Goal: Task Accomplishment & Management: Complete application form

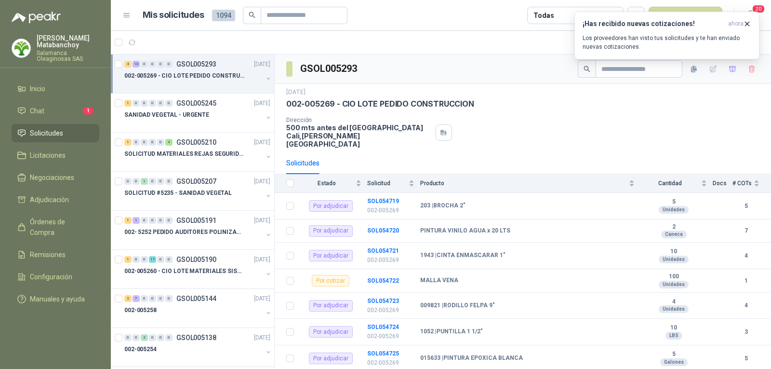
scroll to position [180, 0]
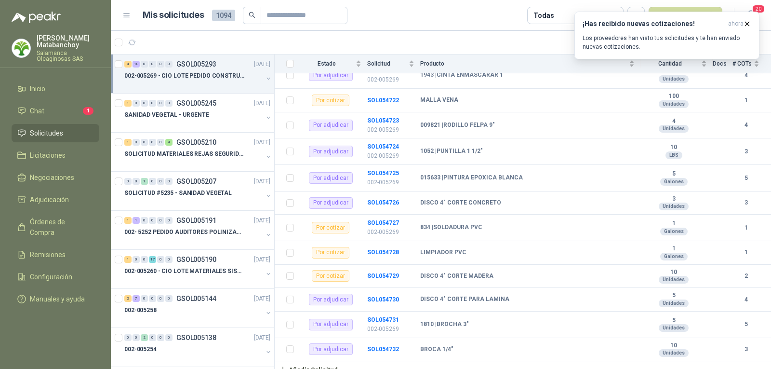
drag, startPoint x: 402, startPoint y: 29, endPoint x: 371, endPoint y: 27, distance: 30.5
click at [402, 29] on header "Mis solicitudes 1094 Todas Nueva solicitud 20" at bounding box center [441, 15] width 661 height 31
drag, startPoint x: 745, startPoint y: 24, endPoint x: 730, endPoint y: 24, distance: 14.9
click at [745, 23] on icon "button" at bounding box center [747, 24] width 8 height 8
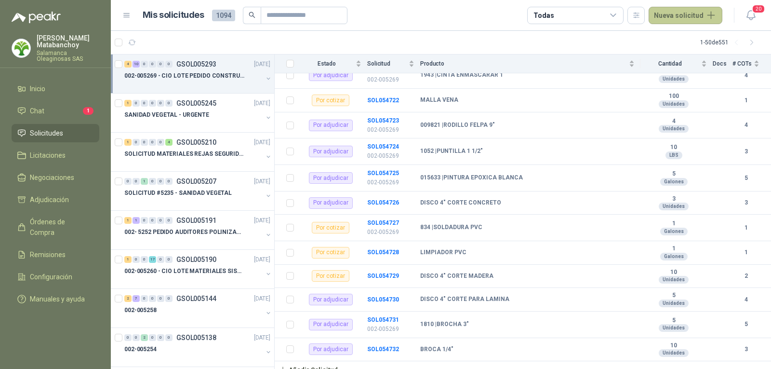
click at [695, 13] on button "Nueva solicitud" at bounding box center [686, 15] width 74 height 17
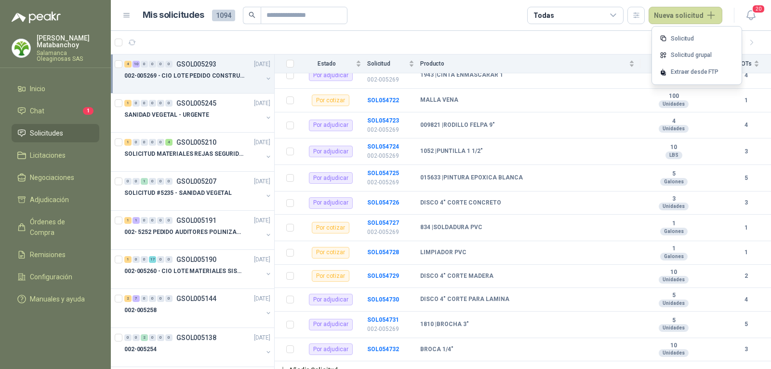
click at [689, 55] on link "Solicitud grupal" at bounding box center [697, 55] width 82 height 17
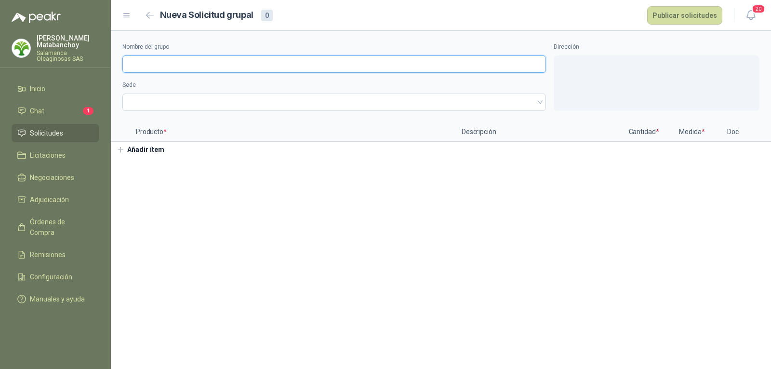
click at [307, 65] on input "Nombre del grupo" at bounding box center [334, 63] width 424 height 17
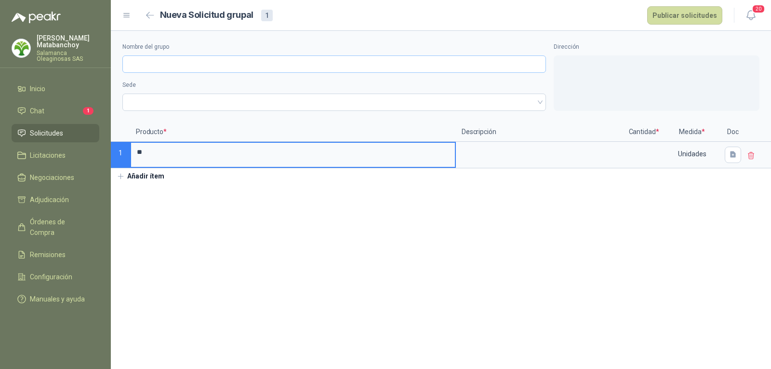
type input "*"
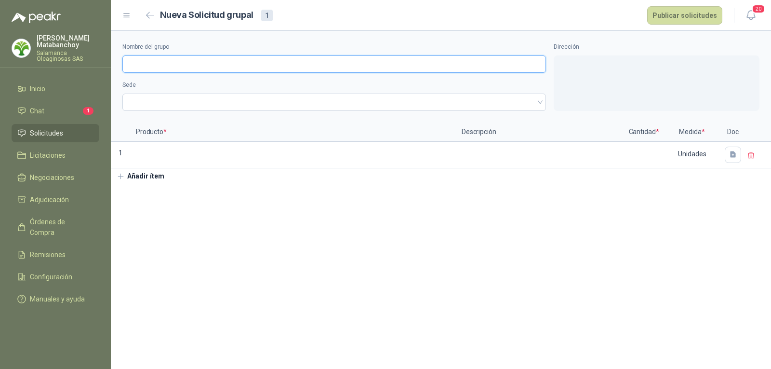
click at [307, 65] on input "Nombre del grupo" at bounding box center [334, 63] width 424 height 17
click at [251, 95] on span at bounding box center [334, 102] width 412 height 14
type input "**********"
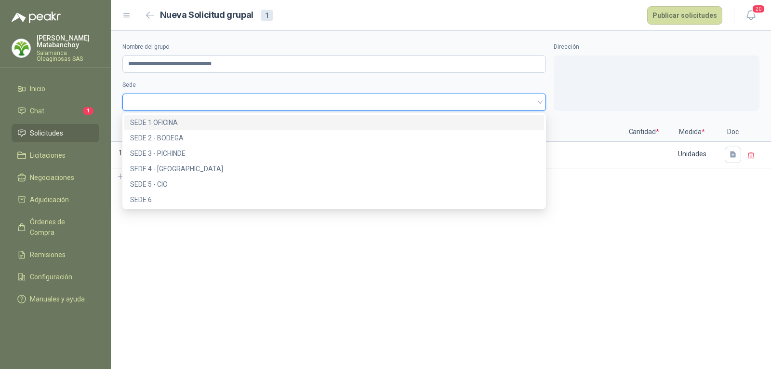
click at [240, 120] on div "SEDE 1 OFICINA" at bounding box center [334, 122] width 408 height 11
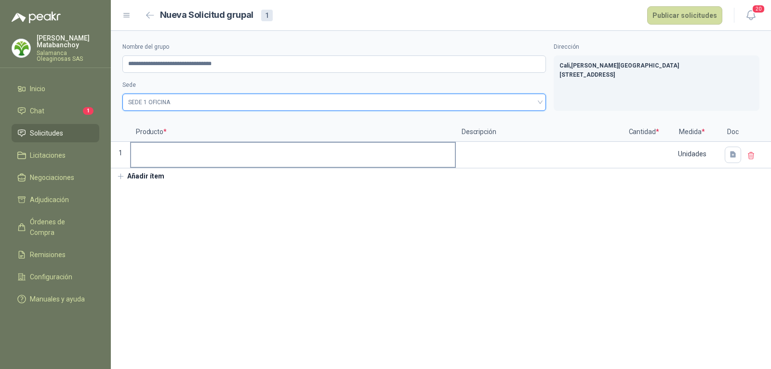
click at [234, 150] on input at bounding box center [293, 152] width 324 height 19
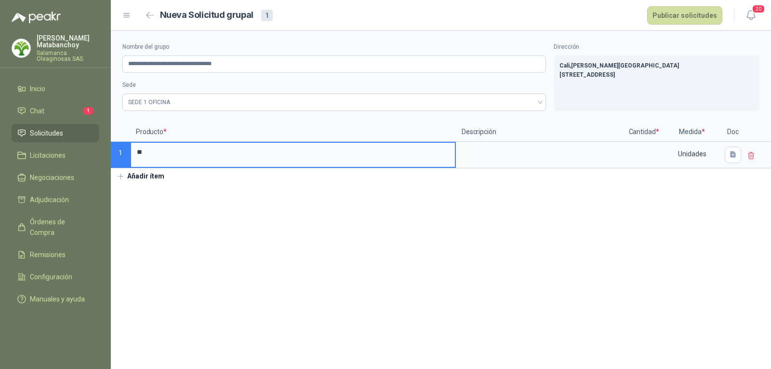
type input "*"
type input "**********"
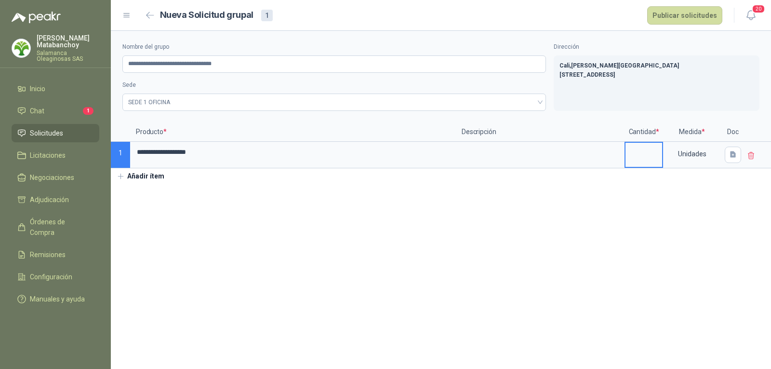
click at [658, 155] on input at bounding box center [644, 152] width 37 height 19
type input "*"
click at [327, 221] on section "**********" at bounding box center [441, 200] width 661 height 338
click at [736, 160] on button "button" at bounding box center [733, 155] width 16 height 16
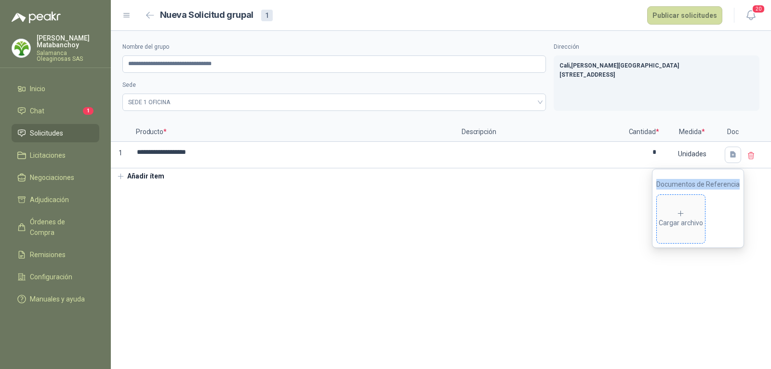
click at [679, 207] on span "Cargar archivo" at bounding box center [681, 219] width 48 height 48
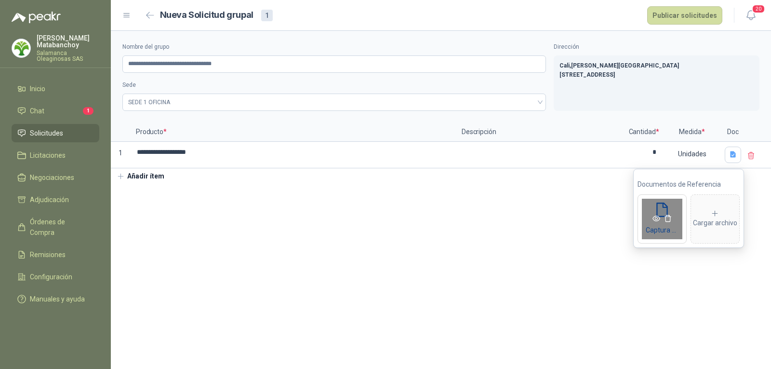
click at [655, 217] on icon "eye" at bounding box center [657, 219] width 8 height 8
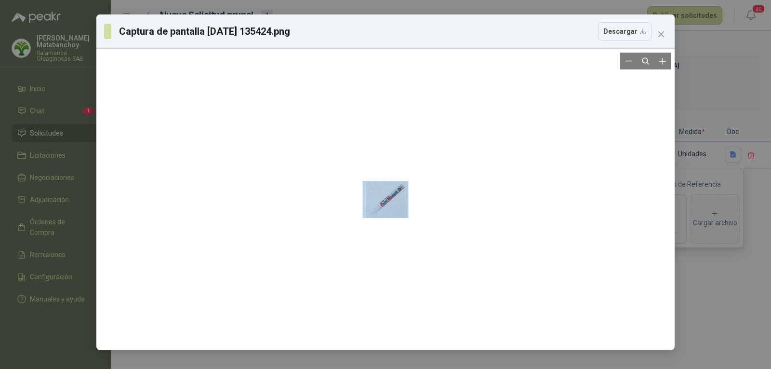
click at [395, 205] on div at bounding box center [386, 200] width 46 height 294
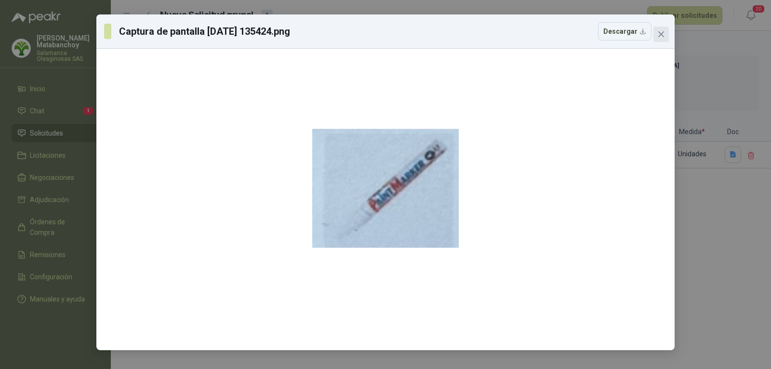
click at [668, 34] on span "Close" at bounding box center [661, 34] width 15 height 8
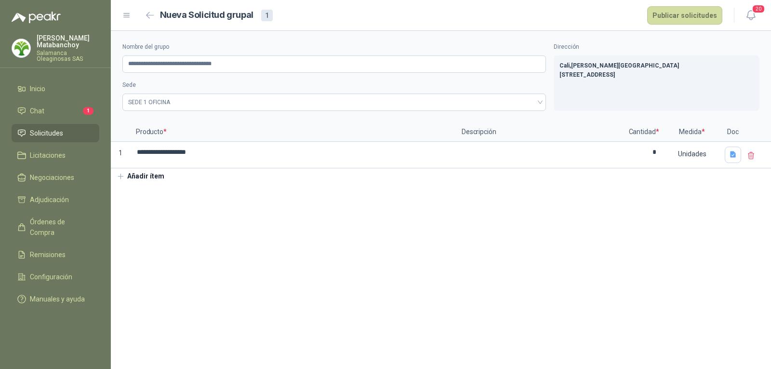
click at [392, 226] on section "**********" at bounding box center [441, 200] width 661 height 338
click at [686, 18] on button "Publicar solicitudes" at bounding box center [685, 15] width 75 height 18
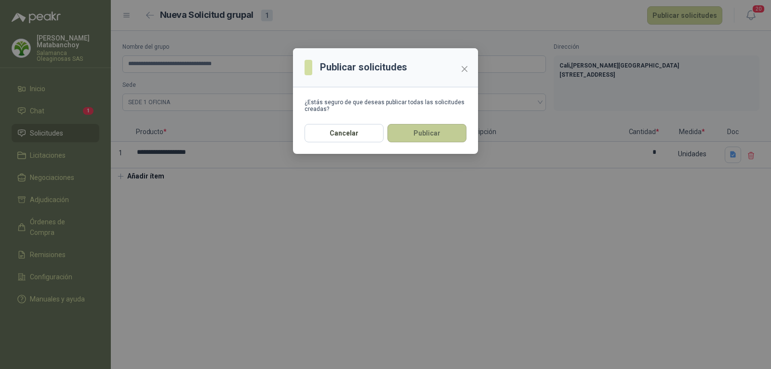
click at [439, 139] on button "Publicar" at bounding box center [427, 133] width 79 height 18
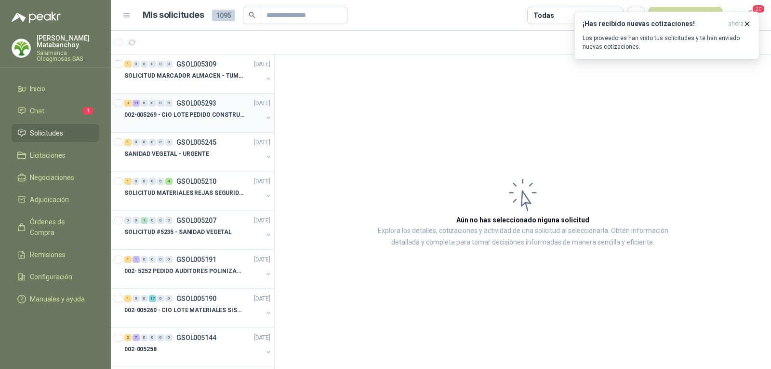
click at [207, 118] on p "002-005269 - CIO LOTE PEDIDO CONSTRUCCION" at bounding box center [184, 114] width 120 height 9
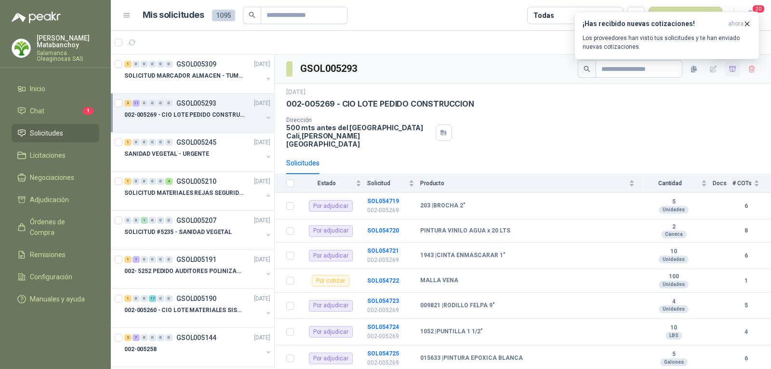
click at [729, 71] on icon "button" at bounding box center [733, 69] width 8 height 8
click at [725, 59] on div "¡Has recibido nuevas cotizaciones! ahora Los proveedores han visto tus solicitu…" at bounding box center [667, 36] width 185 height 48
click at [64, 204] on span "Adjudicación" at bounding box center [49, 199] width 39 height 11
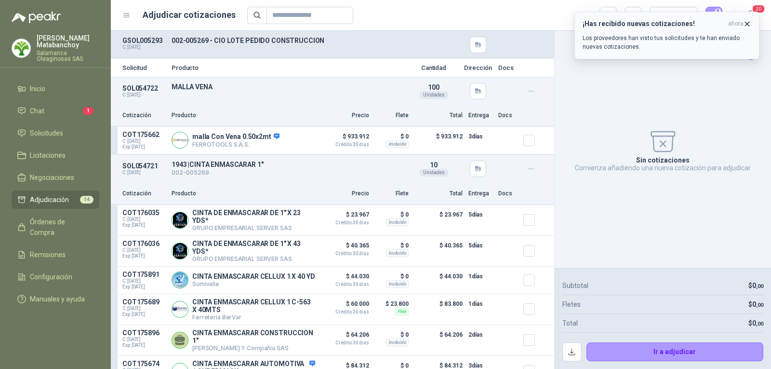
drag, startPoint x: 750, startPoint y: 23, endPoint x: 721, endPoint y: 33, distance: 30.2
click at [750, 23] on icon "button" at bounding box center [747, 24] width 8 height 8
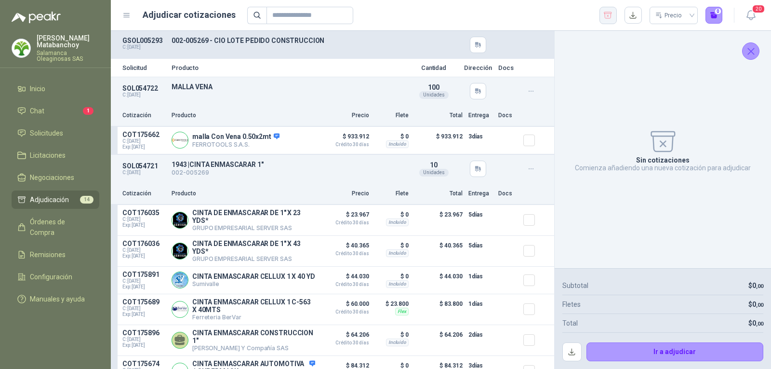
click at [605, 17] on icon "button" at bounding box center [608, 16] width 9 height 10
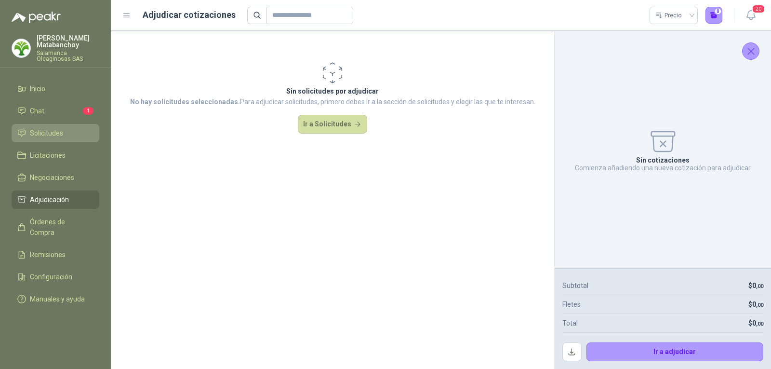
click at [39, 134] on span "Solicitudes" at bounding box center [46, 133] width 33 height 11
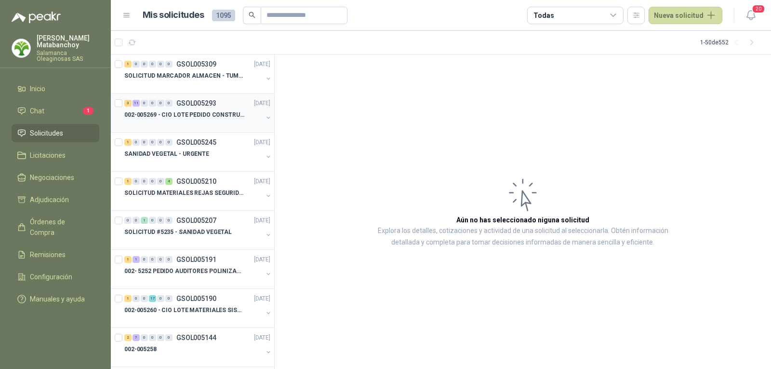
click at [188, 111] on p "002-005269 - CIO LOTE PEDIDO CONSTRUCCION" at bounding box center [184, 114] width 120 height 9
